Goal: Navigation & Orientation: Find specific page/section

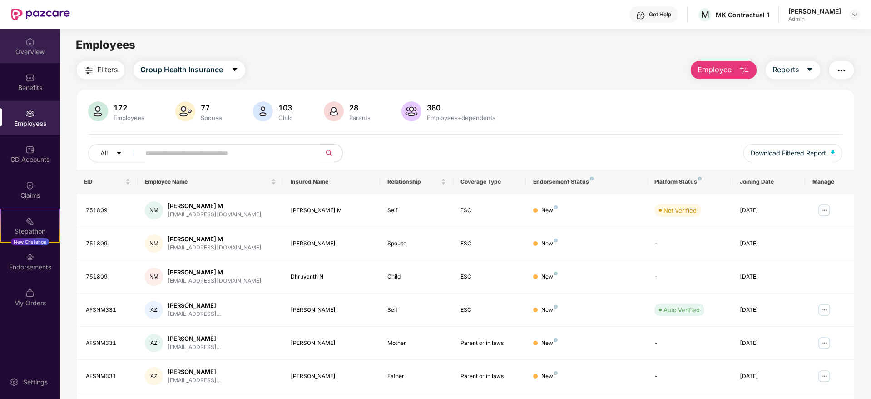
click at [37, 50] on div "OverView" at bounding box center [30, 51] width 60 height 9
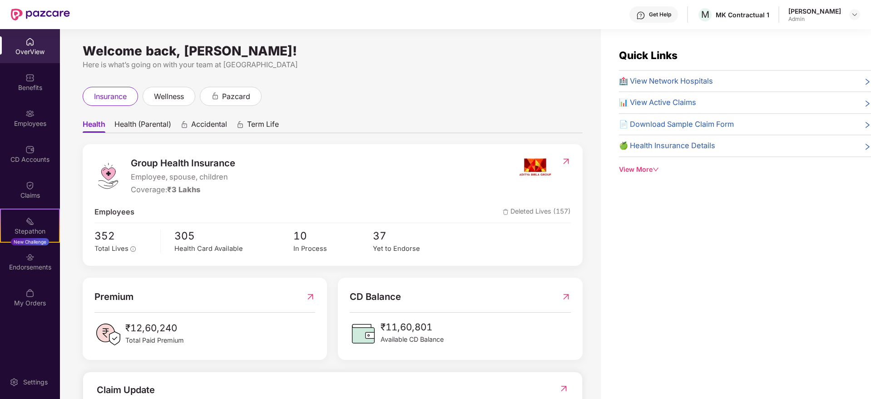
click at [852, 21] on div "[PERSON_NAME] Admin" at bounding box center [825, 15] width 72 height 16
click at [856, 18] on div at bounding box center [854, 14] width 11 height 11
click at [798, 52] on div "Switch Company" at bounding box center [812, 54] width 118 height 18
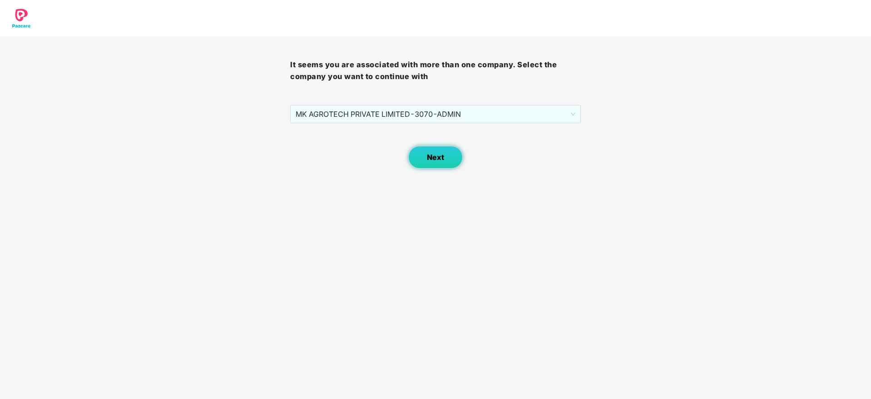
click at [442, 153] on span "Next" at bounding box center [435, 157] width 17 height 9
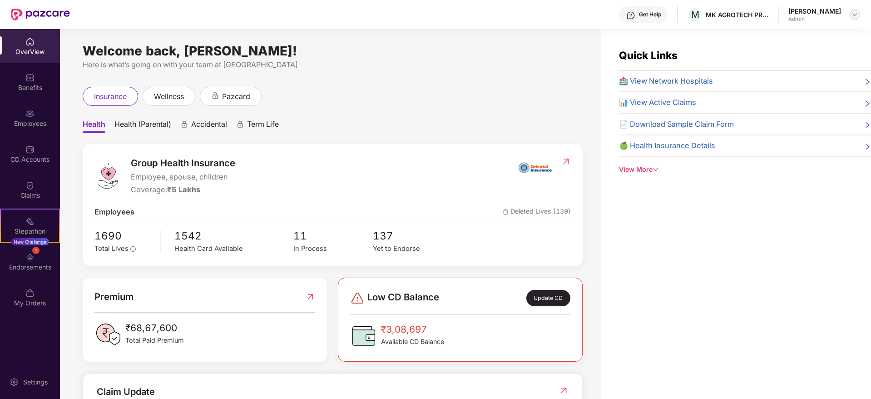
click at [854, 10] on div at bounding box center [854, 14] width 11 height 11
click at [804, 50] on div "Switch Company" at bounding box center [812, 54] width 118 height 18
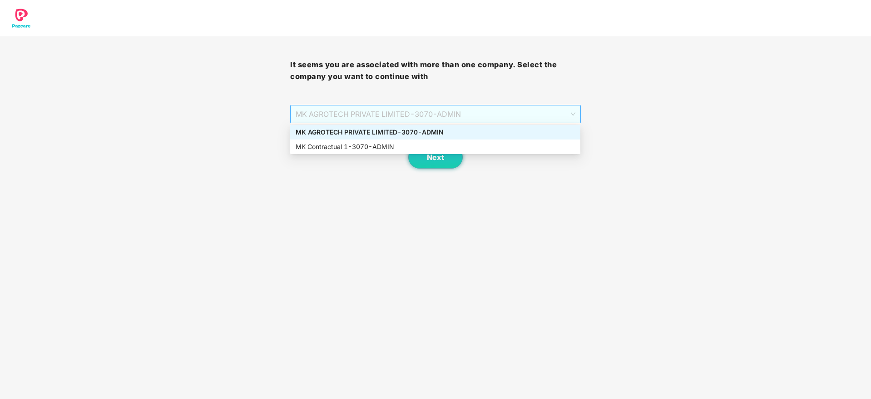
click at [569, 117] on span "MK AGROTECH PRIVATE LIMITED - 3070 - ADMIN" at bounding box center [435, 113] width 279 height 17
click at [420, 151] on div "MK Contractual 1 - 3070 - ADMIN" at bounding box center [435, 147] width 279 height 10
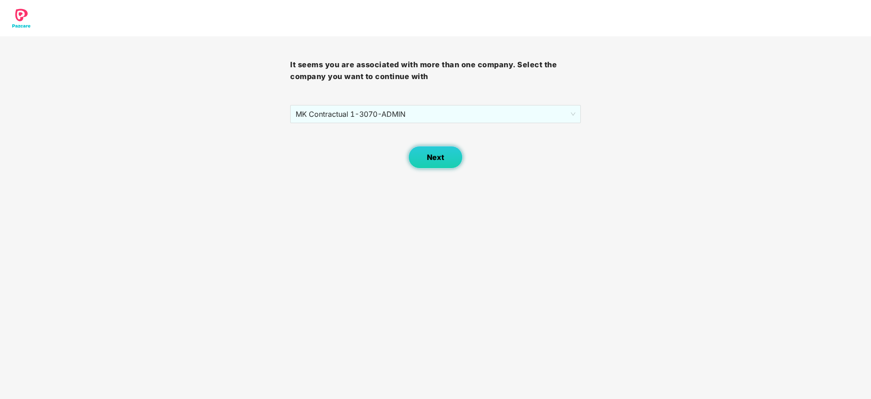
click at [442, 153] on span "Next" at bounding box center [435, 157] width 17 height 9
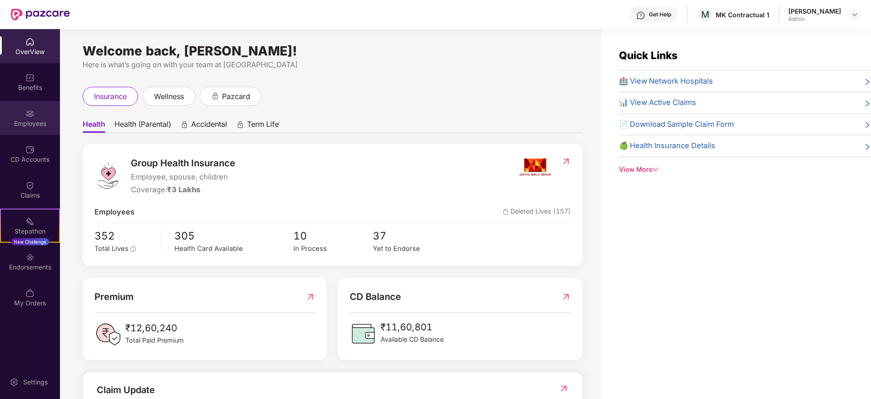
click at [33, 109] on img at bounding box center [29, 113] width 9 height 9
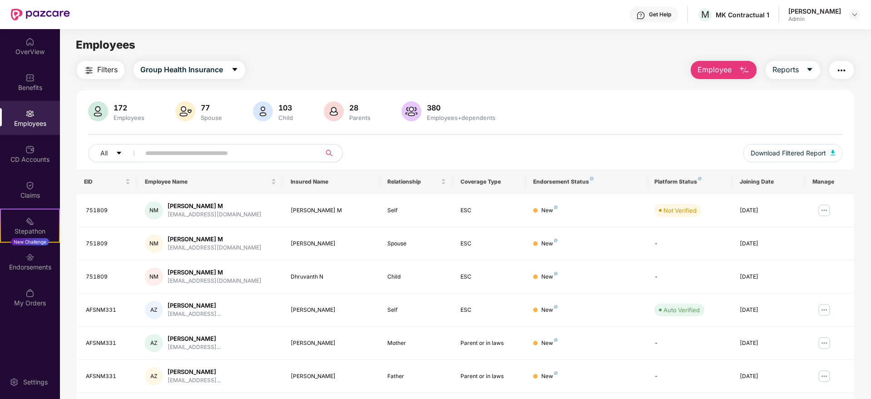
click at [261, 155] on input "text" at bounding box center [226, 153] width 163 height 14
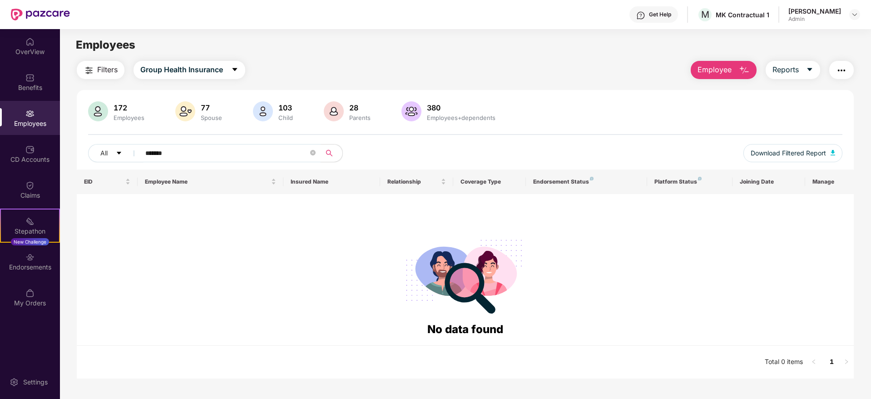
type input "******"
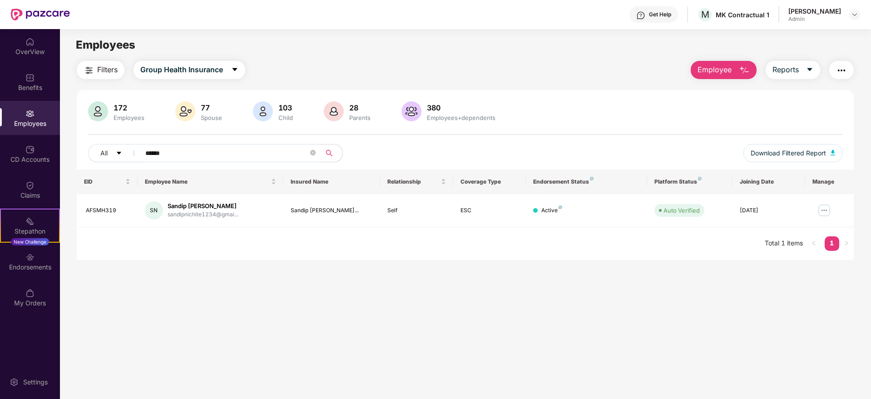
click at [261, 155] on input "******" at bounding box center [226, 153] width 163 height 14
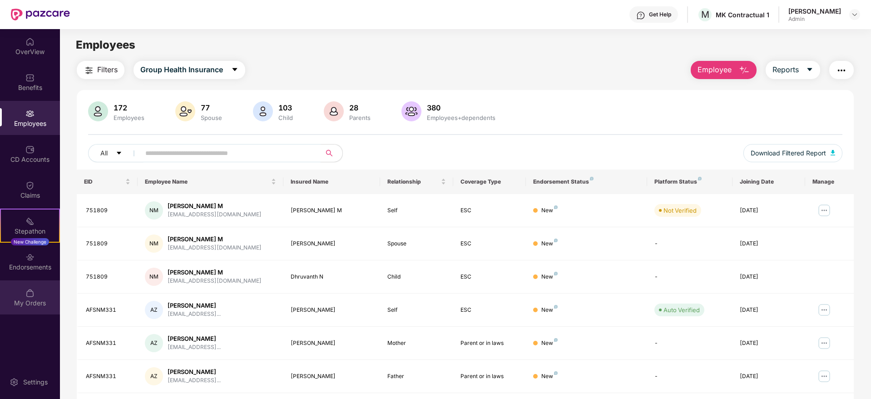
click at [29, 291] on img at bounding box center [29, 292] width 9 height 9
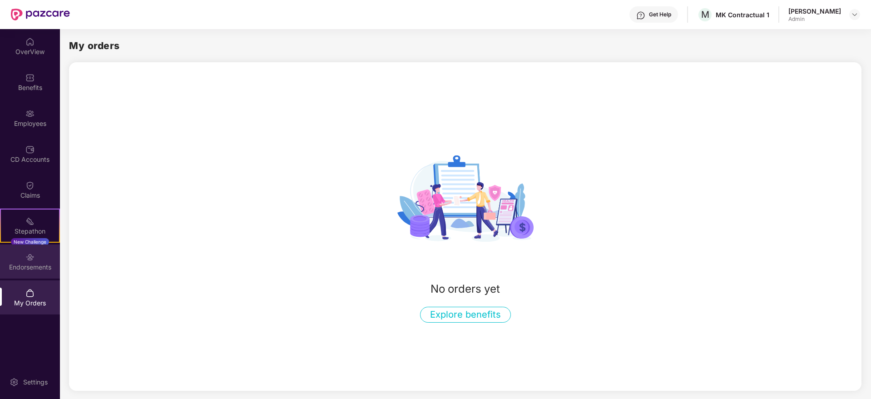
click at [14, 266] on div "Endorsements" at bounding box center [30, 267] width 60 height 9
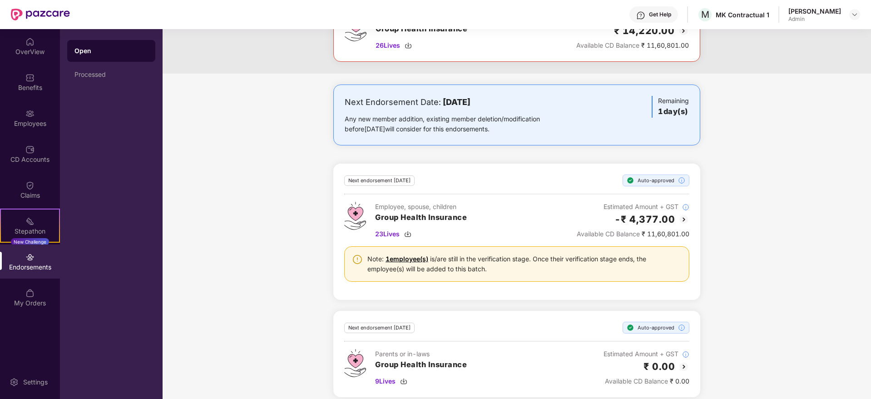
scroll to position [212, 0]
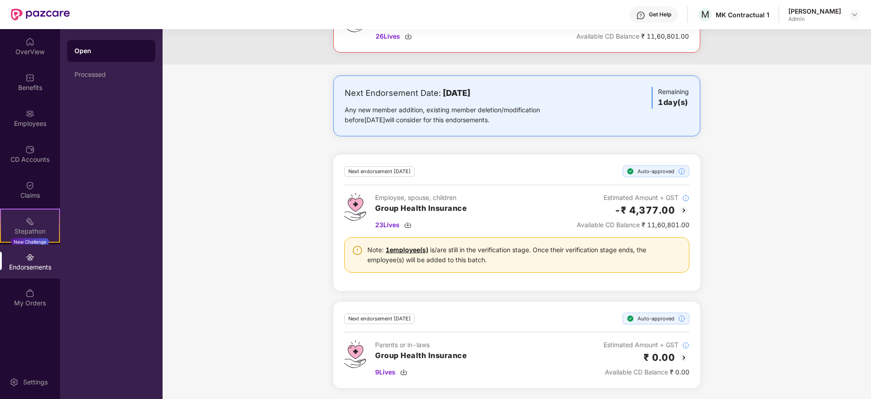
click at [46, 217] on div "Stepathon New Challenge" at bounding box center [30, 225] width 60 height 34
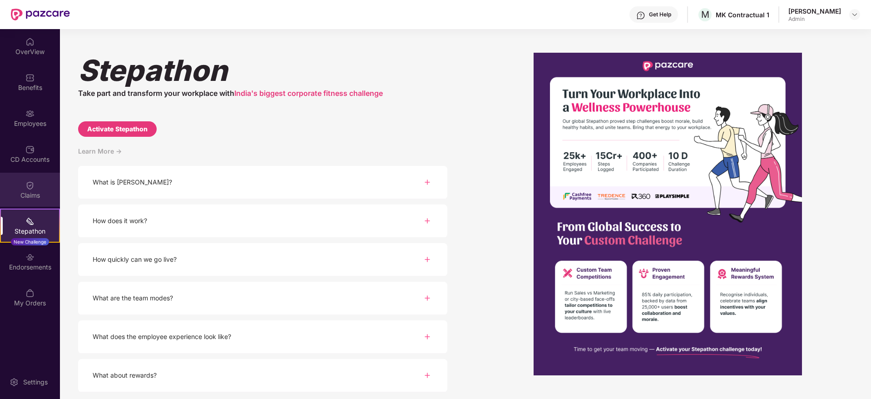
click at [27, 183] on img at bounding box center [29, 185] width 9 height 9
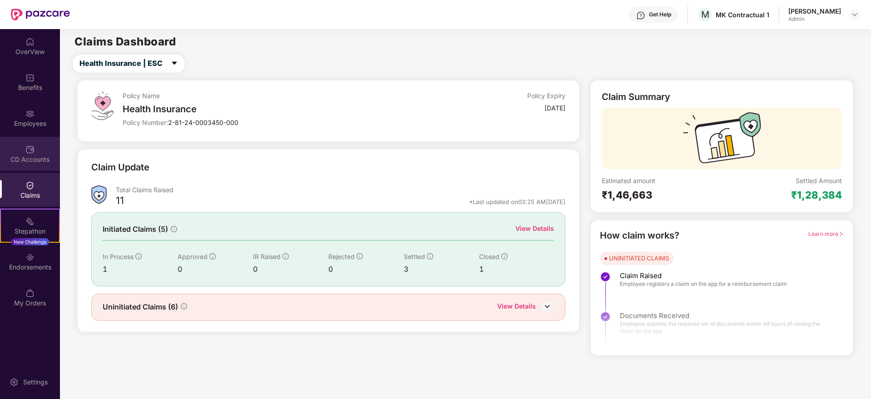
click at [33, 156] on div "CD Accounts" at bounding box center [30, 159] width 60 height 9
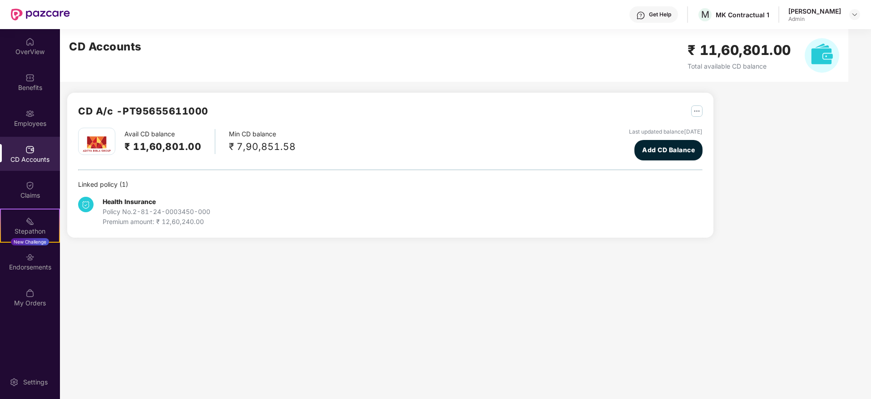
click at [695, 109] on img "button" at bounding box center [696, 110] width 11 height 11
click at [34, 119] on div "Employees" at bounding box center [30, 123] width 60 height 9
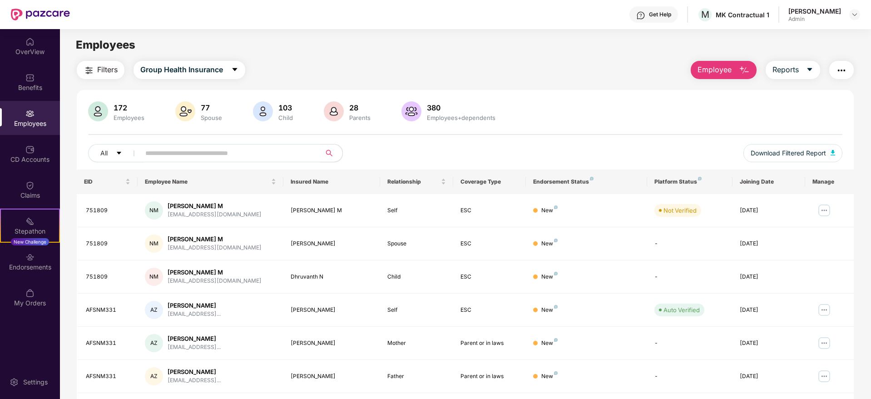
click at [851, 77] on div "Employee Reports" at bounding box center [768, 70] width 172 height 18
click at [850, 73] on button "button" at bounding box center [841, 70] width 25 height 18
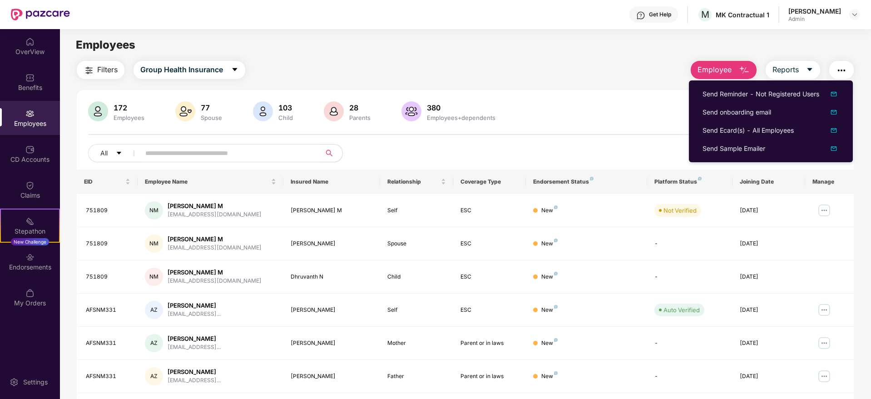
click at [839, 73] on img "button" at bounding box center [841, 70] width 11 height 11
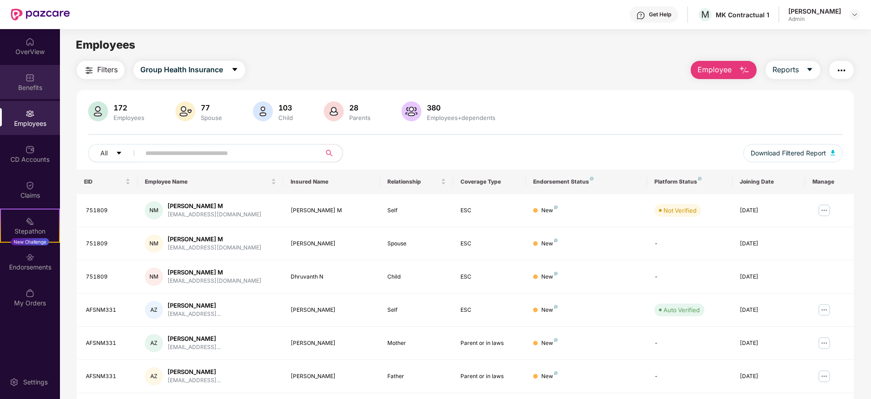
click at [15, 81] on div "Benefits" at bounding box center [30, 82] width 60 height 34
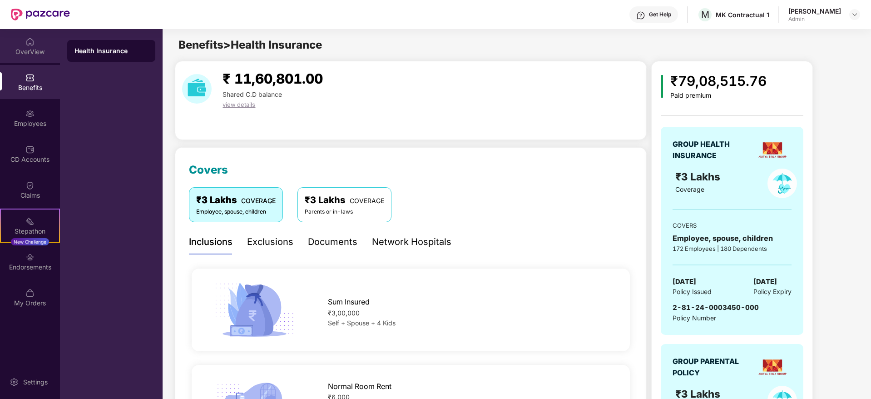
click at [35, 48] on div "OverView" at bounding box center [30, 51] width 60 height 9
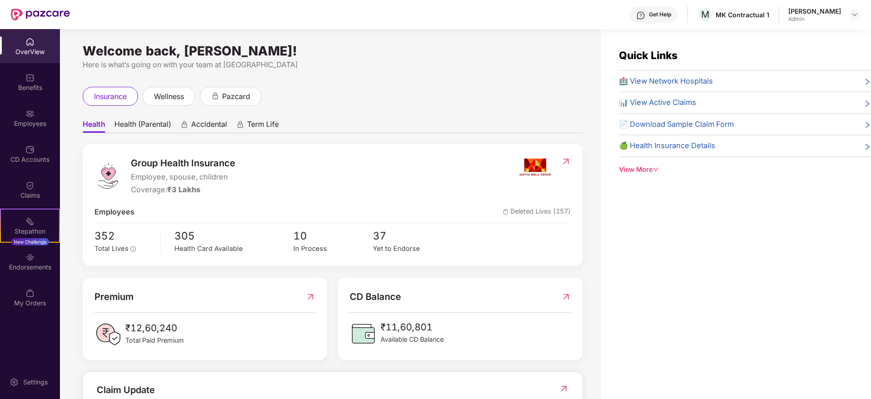
click at [635, 167] on div "View More" at bounding box center [745, 169] width 252 height 10
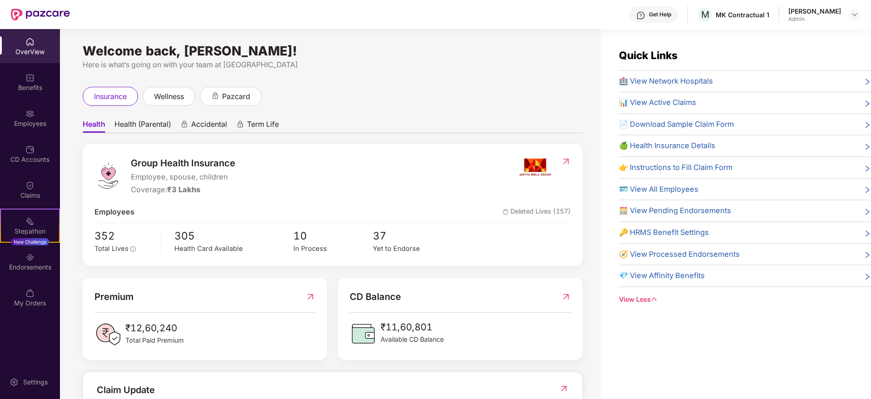
click at [864, 142] on span "right" at bounding box center [867, 147] width 7 height 10
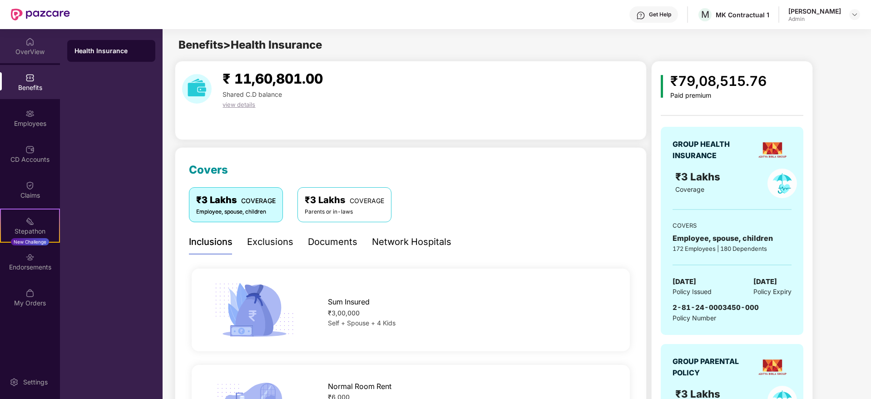
click at [34, 46] on div "OverView" at bounding box center [30, 46] width 60 height 34
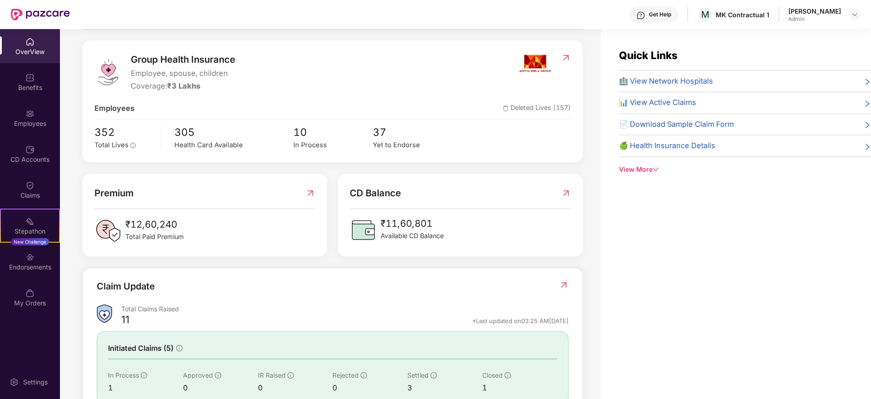
click at [650, 165] on div "View More" at bounding box center [745, 169] width 252 height 10
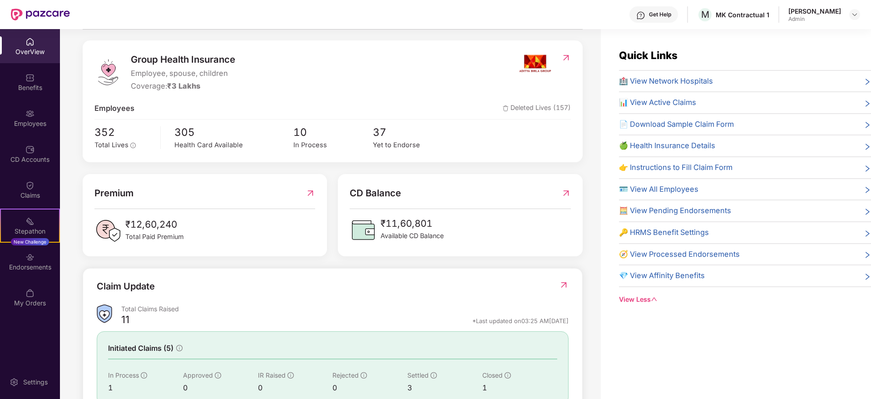
click at [566, 56] on img at bounding box center [566, 57] width 10 height 9
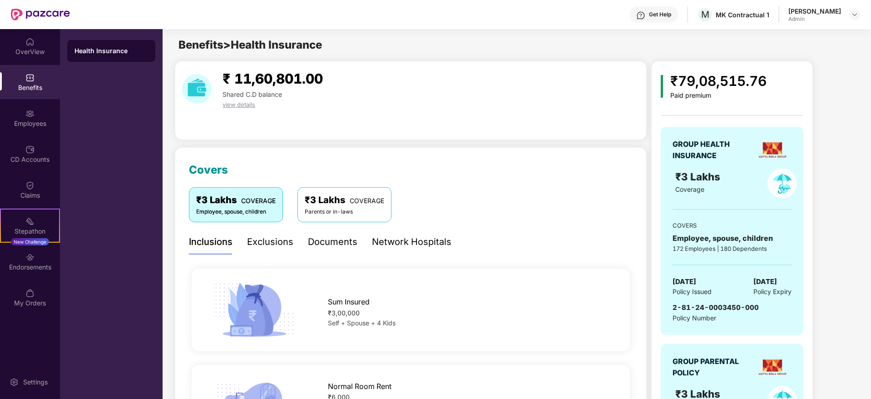
click at [322, 245] on div "Documents" at bounding box center [333, 242] width 50 height 14
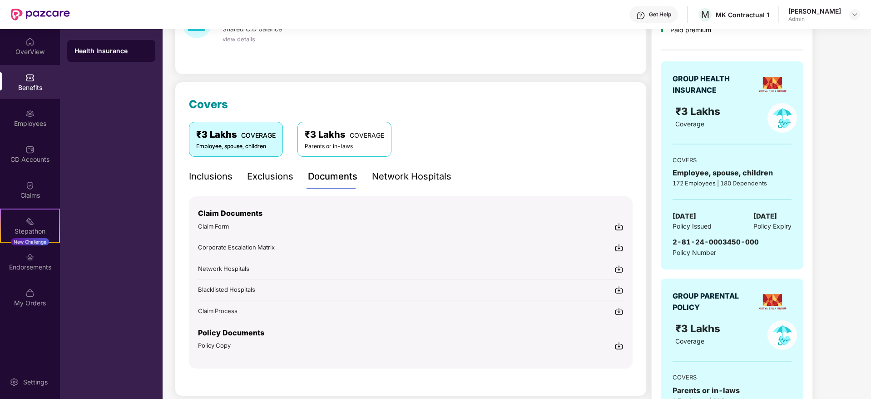
scroll to position [172, 0]
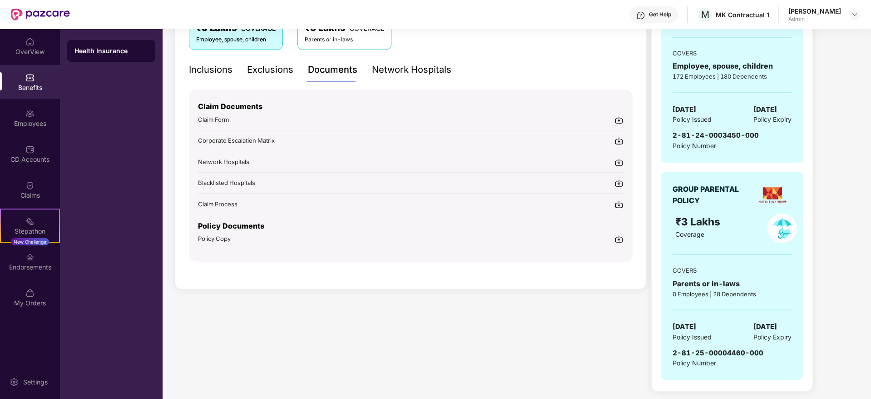
click at [617, 239] on img at bounding box center [619, 238] width 9 height 9
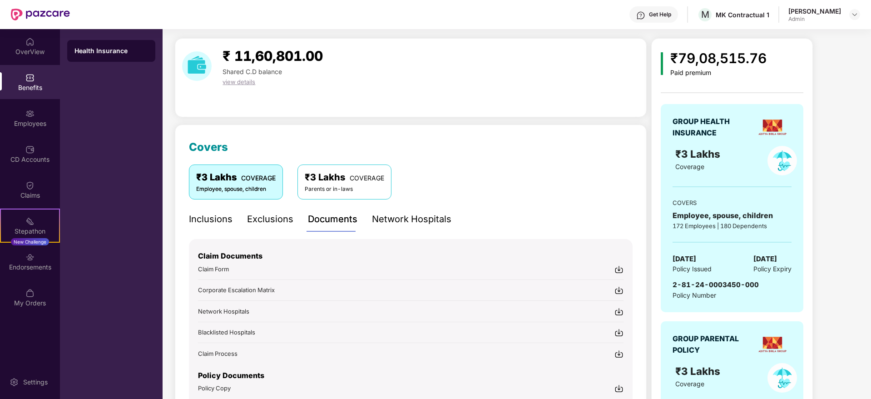
scroll to position [0, 0]
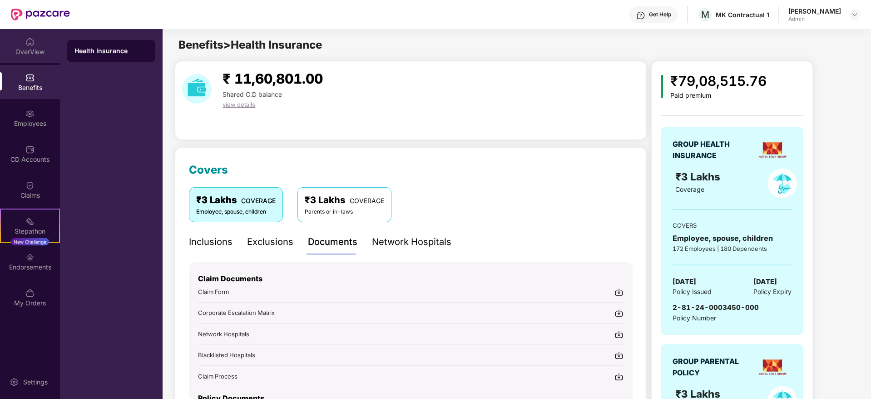
click at [25, 50] on div "OverView" at bounding box center [30, 51] width 60 height 9
